Goal: Information Seeking & Learning: Learn about a topic

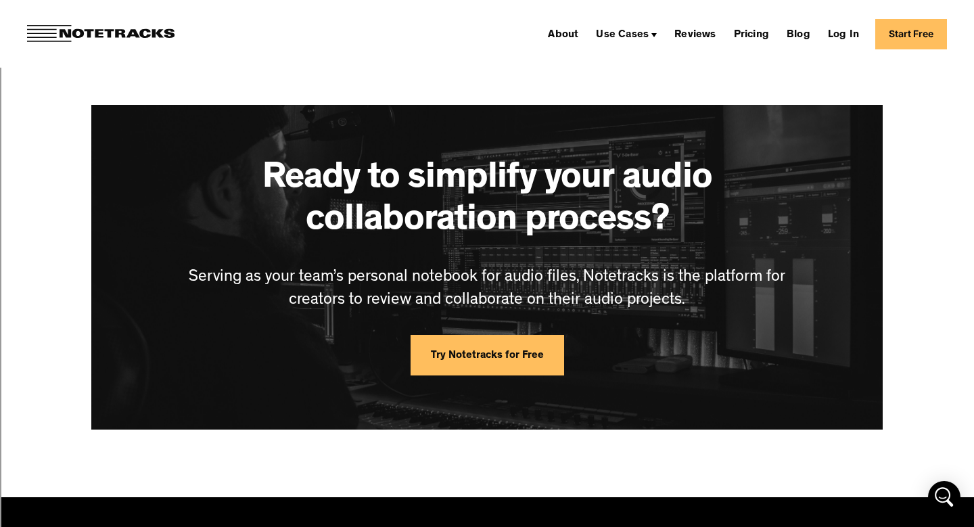
scroll to position [3089, 0]
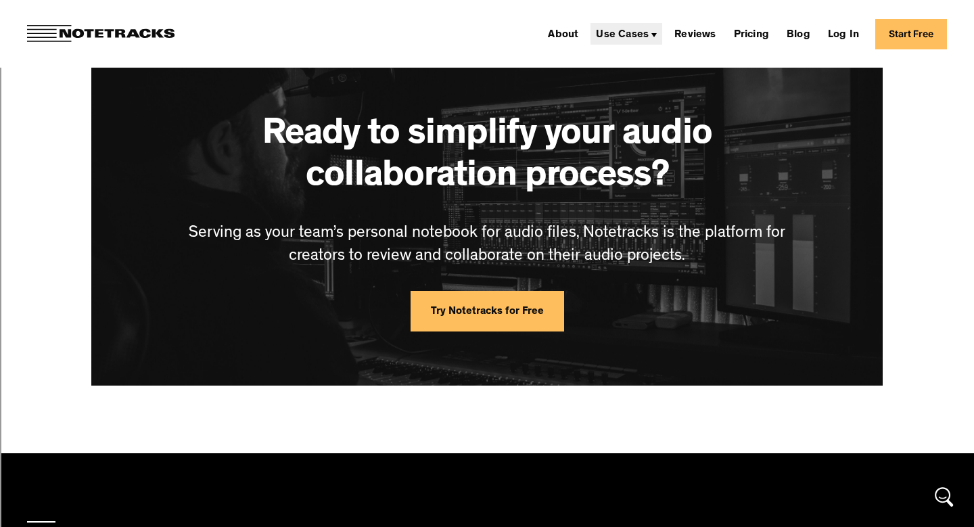
click at [644, 30] on div "Use Cases" at bounding box center [622, 35] width 53 height 11
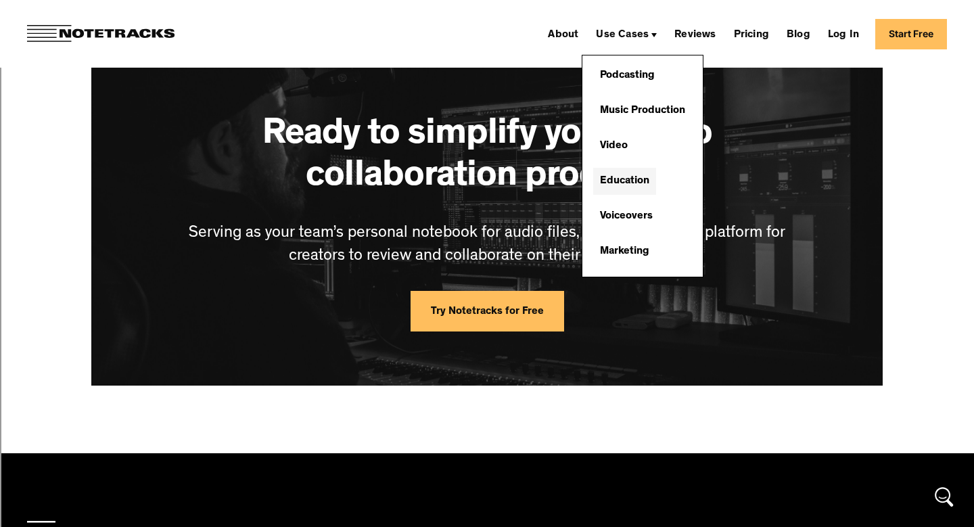
click at [641, 180] on link "Education" at bounding box center [624, 181] width 63 height 27
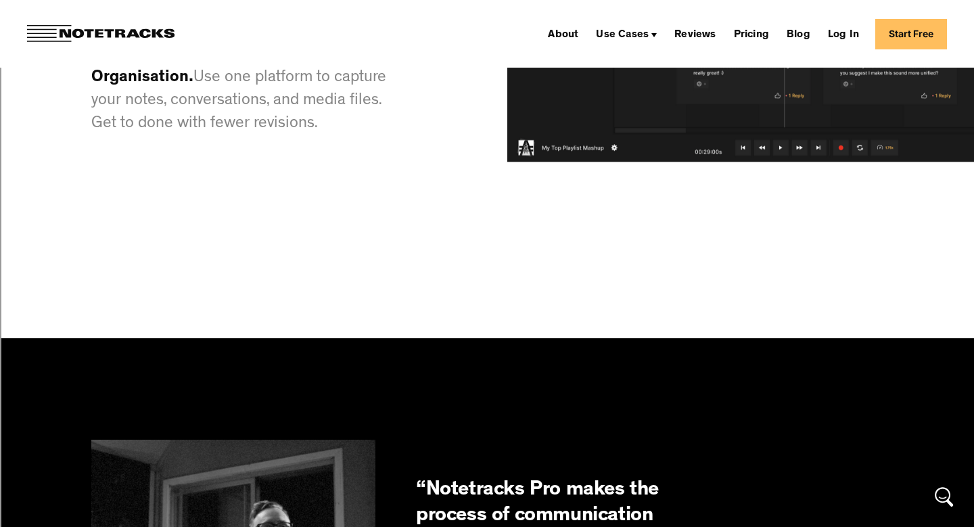
scroll to position [1813, 0]
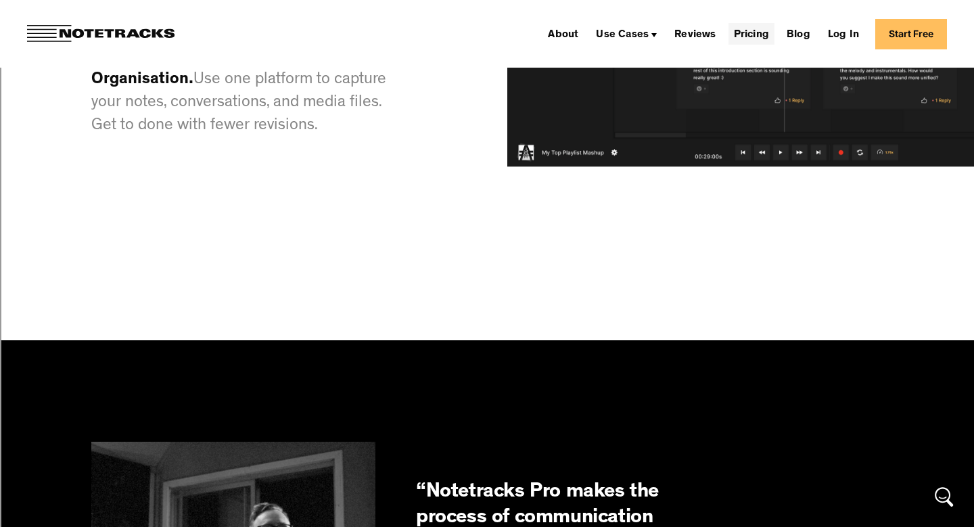
click at [745, 34] on link "Pricing" at bounding box center [752, 34] width 46 height 22
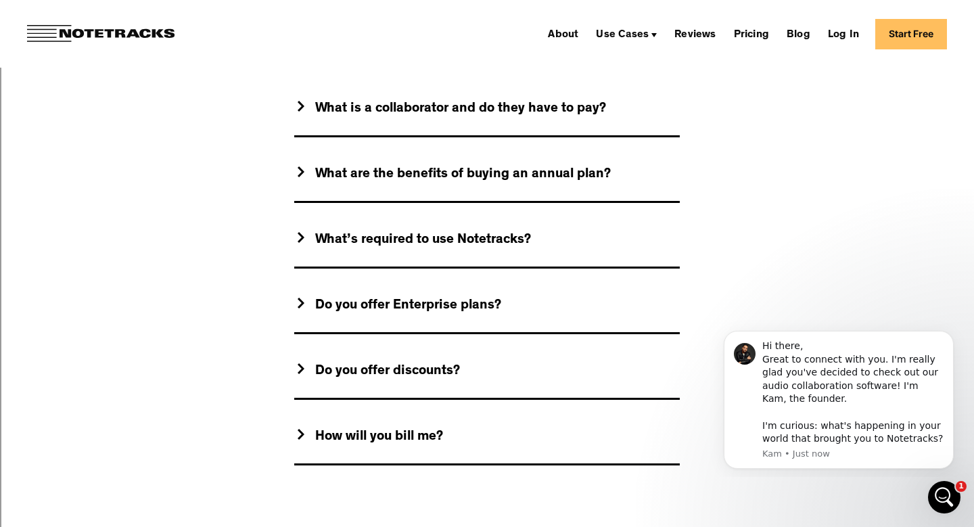
scroll to position [1251, 0]
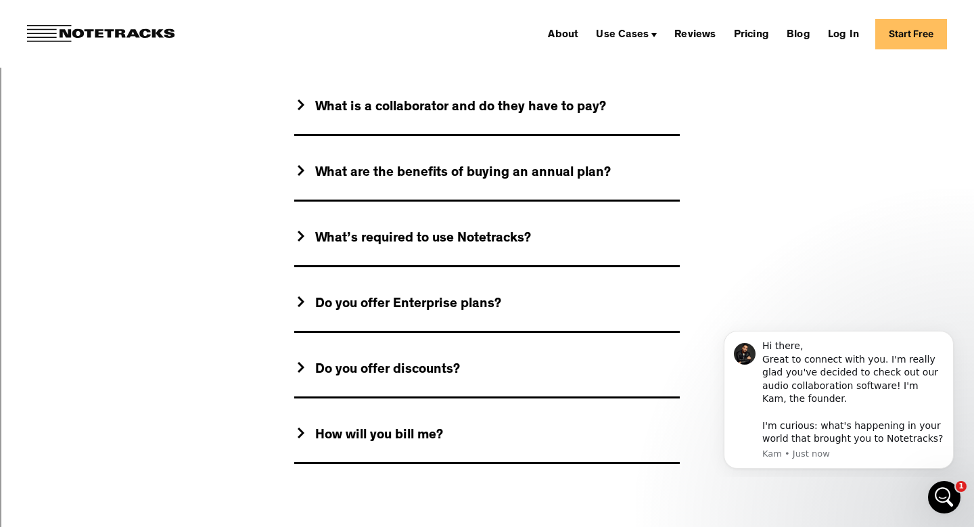
click at [302, 367] on img at bounding box center [301, 367] width 7 height 11
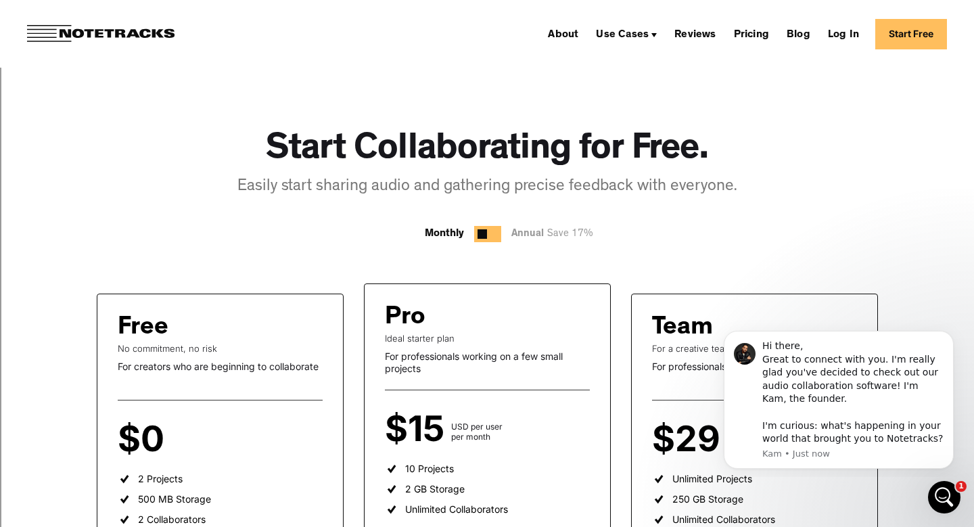
scroll to position [0, 0]
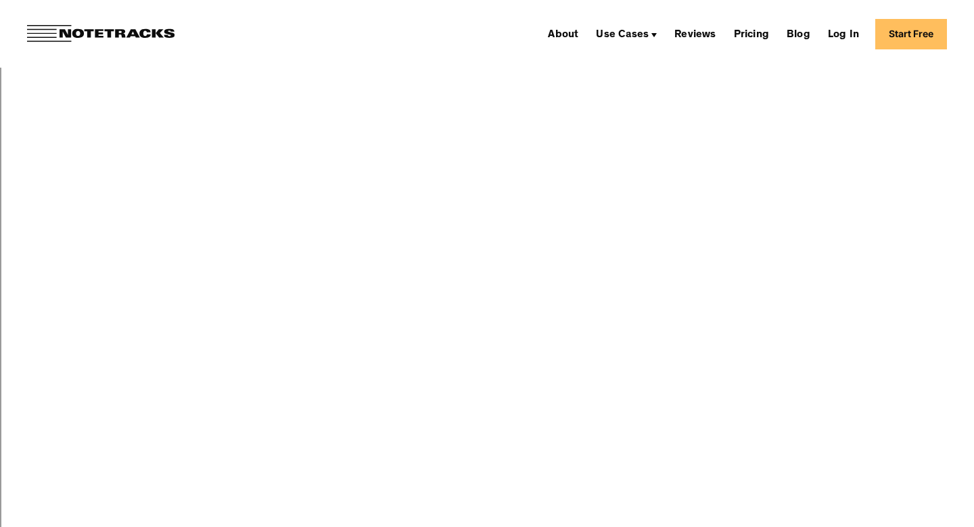
scroll to position [1975, 0]
